Goal: Navigation & Orientation: Find specific page/section

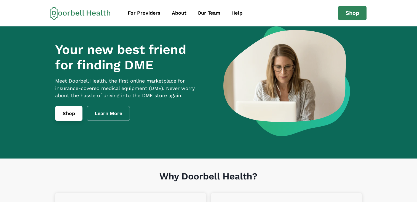
click at [64, 121] on link "Shop" at bounding box center [68, 113] width 27 height 15
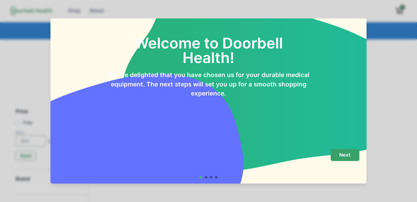
click at [340, 152] on p "Next" at bounding box center [344, 155] width 11 height 6
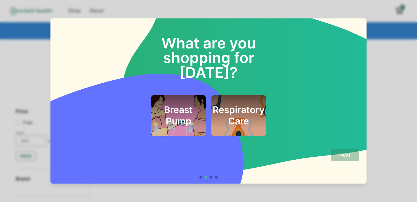
click at [180, 104] on h2 "Breast Pump" at bounding box center [178, 115] width 40 height 22
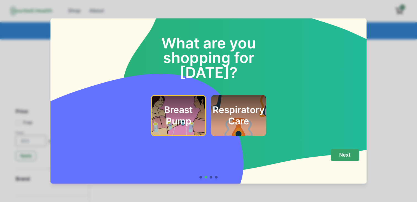
click at [343, 155] on p "Next" at bounding box center [344, 155] width 11 height 6
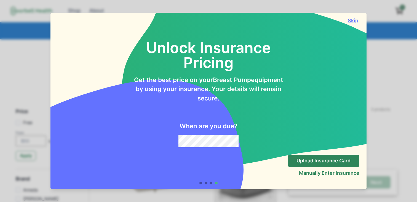
click at [351, 19] on button "Skip" at bounding box center [353, 21] width 12 height 6
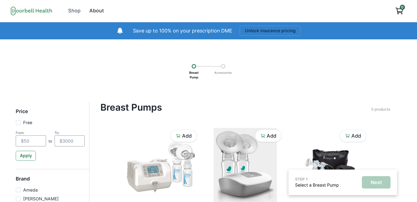
click at [93, 10] on div "About" at bounding box center [96, 10] width 15 height 7
